Goal: Transaction & Acquisition: Purchase product/service

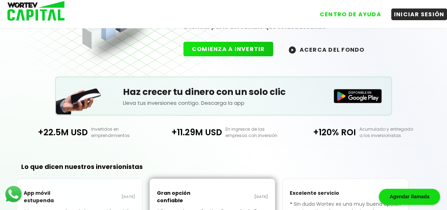
scroll to position [81, 0]
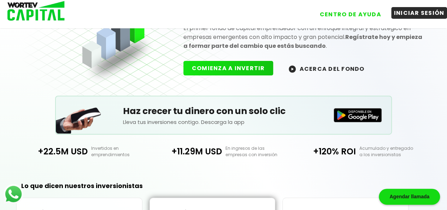
click at [414, 12] on button "INICIAR SESIÓN" at bounding box center [419, 13] width 56 height 12
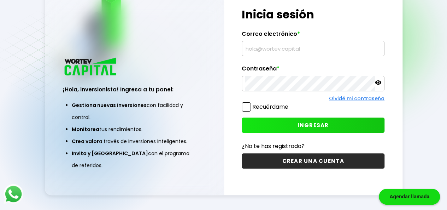
scroll to position [35, 0]
click at [264, 52] on input "text" at bounding box center [313, 48] width 136 height 15
type input "[EMAIL_ADDRESS][DOMAIN_NAME]"
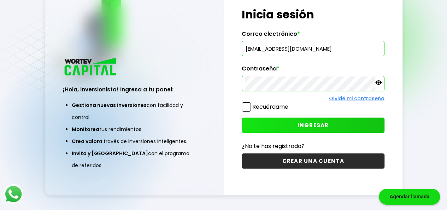
click at [294, 123] on button "INGRESAR" at bounding box center [313, 124] width 143 height 15
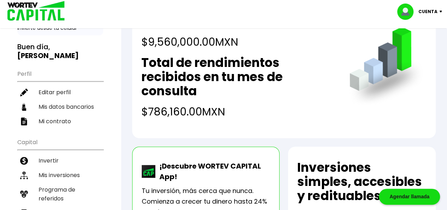
scroll to position [76, 0]
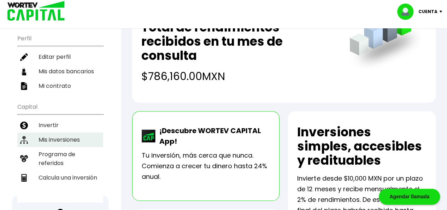
click at [52, 133] on li "Mis inversiones" at bounding box center [60, 139] width 86 height 14
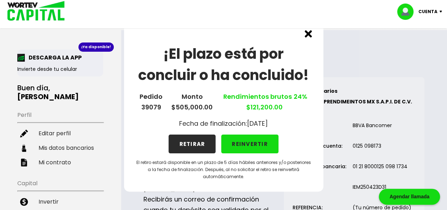
scroll to position [35, 0]
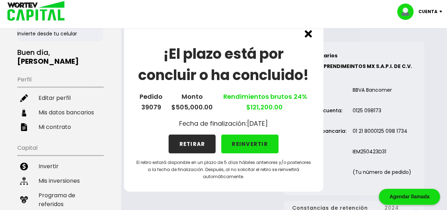
click at [241, 143] on button "REINVERTIR" at bounding box center [249, 143] width 57 height 19
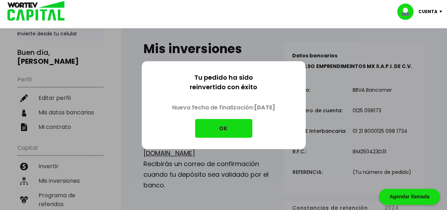
click at [226, 128] on button "OK" at bounding box center [223, 128] width 57 height 19
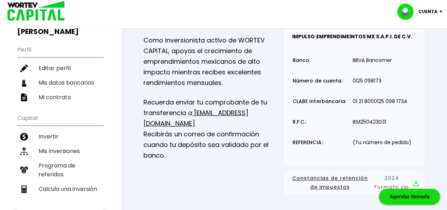
scroll to position [71, 0]
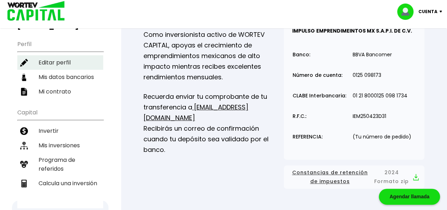
click at [53, 128] on li "Invertir" at bounding box center [60, 130] width 86 height 14
